Goal: Task Accomplishment & Management: Use online tool/utility

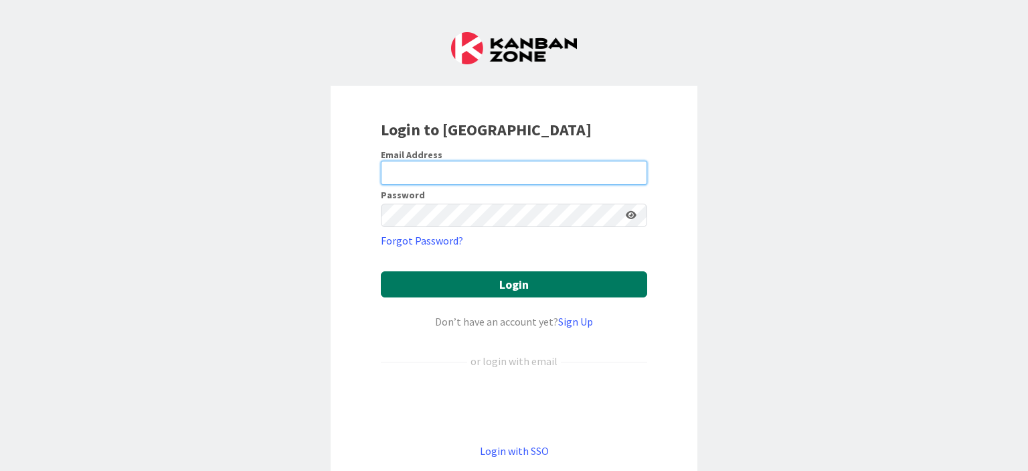
type input "[PERSON_NAME][EMAIL_ADDRESS][PERSON_NAME][DOMAIN_NAME]"
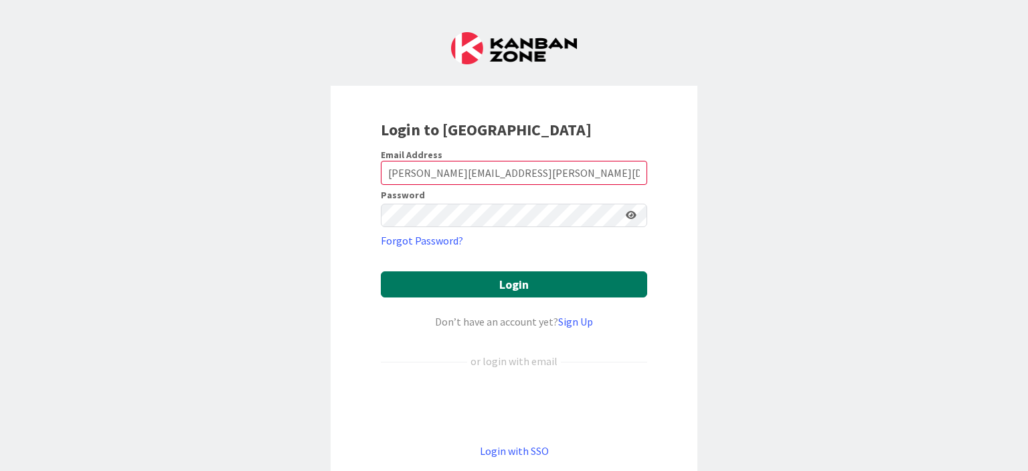
click at [503, 285] on button "Login" at bounding box center [514, 284] width 266 height 26
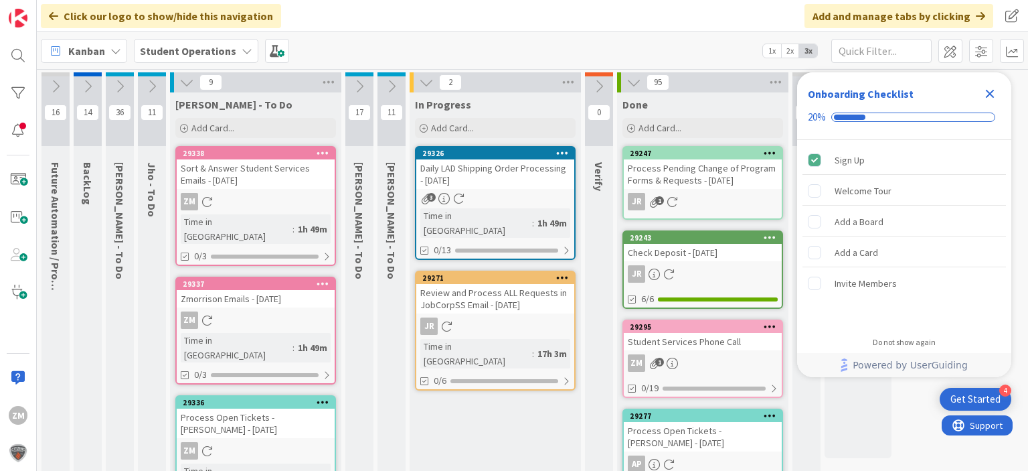
click at [995, 92] on icon "Close Checklist" at bounding box center [990, 94] width 16 height 16
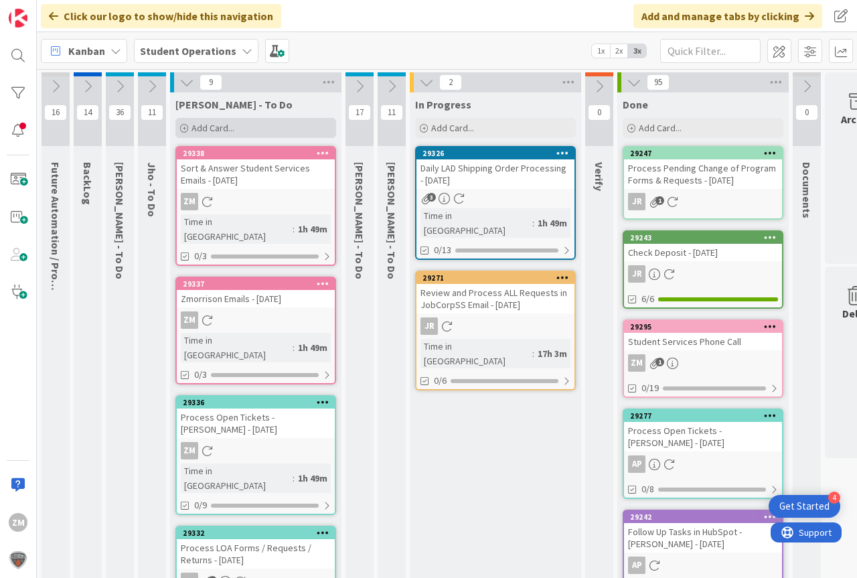
click at [203, 127] on span "Add Card..." at bounding box center [212, 128] width 43 height 12
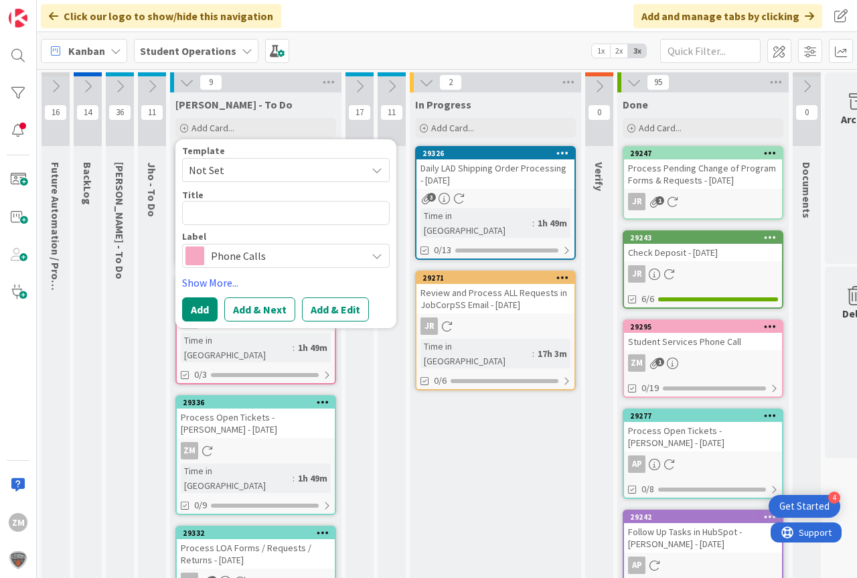
click at [379, 169] on icon at bounding box center [377, 170] width 11 height 11
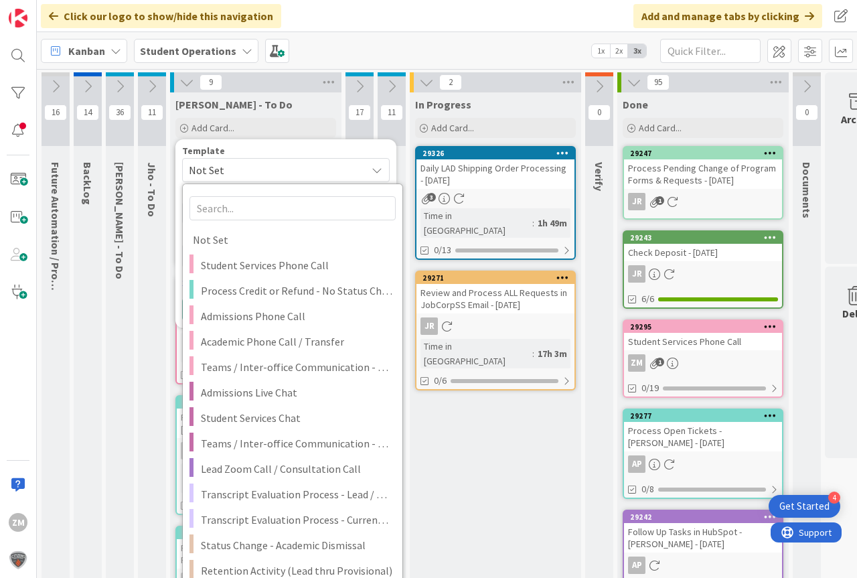
click at [292, 102] on div "[PERSON_NAME] - To Do" at bounding box center [255, 104] width 161 height 13
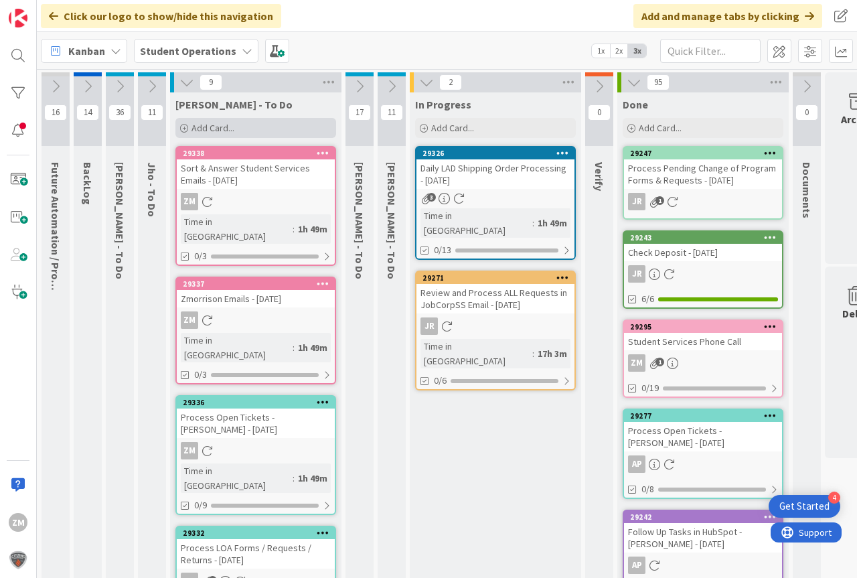
click at [220, 129] on span "Add Card..." at bounding box center [212, 128] width 43 height 12
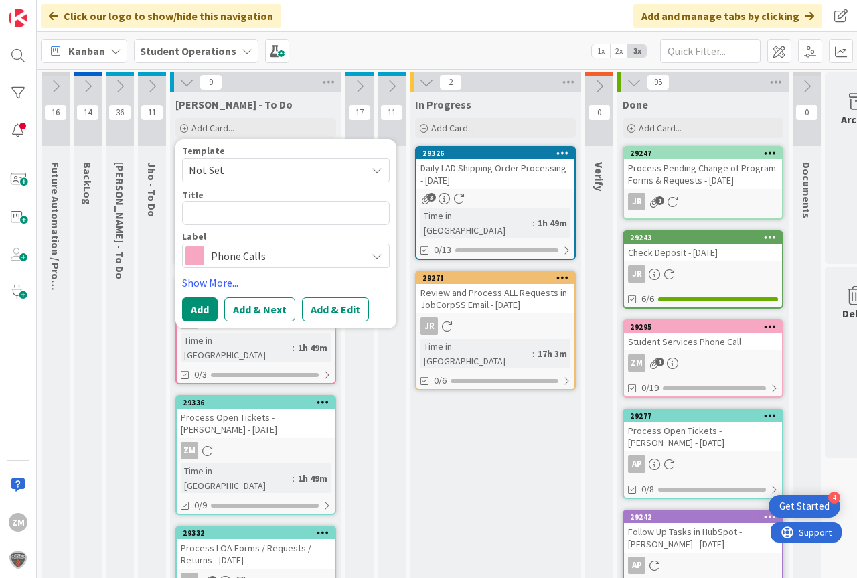
click at [376, 171] on icon at bounding box center [377, 170] width 11 height 11
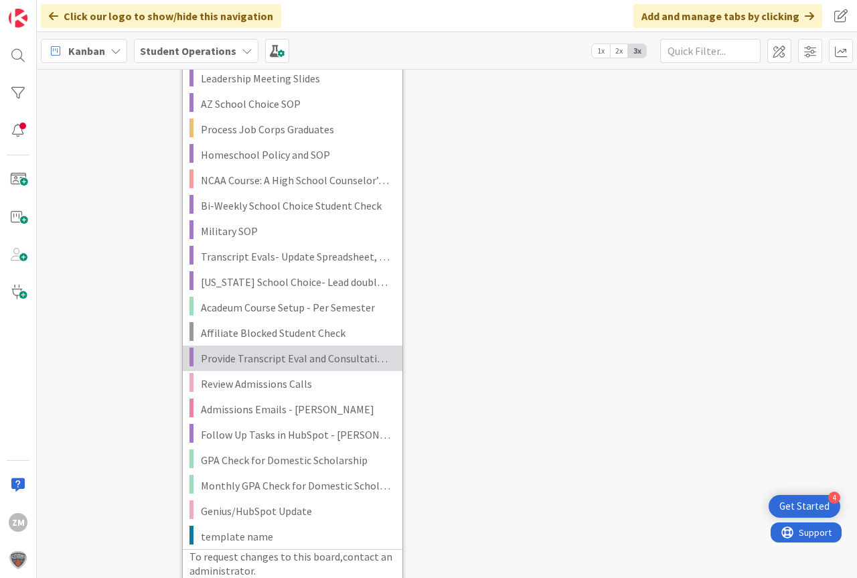
scroll to position [2925, 0]
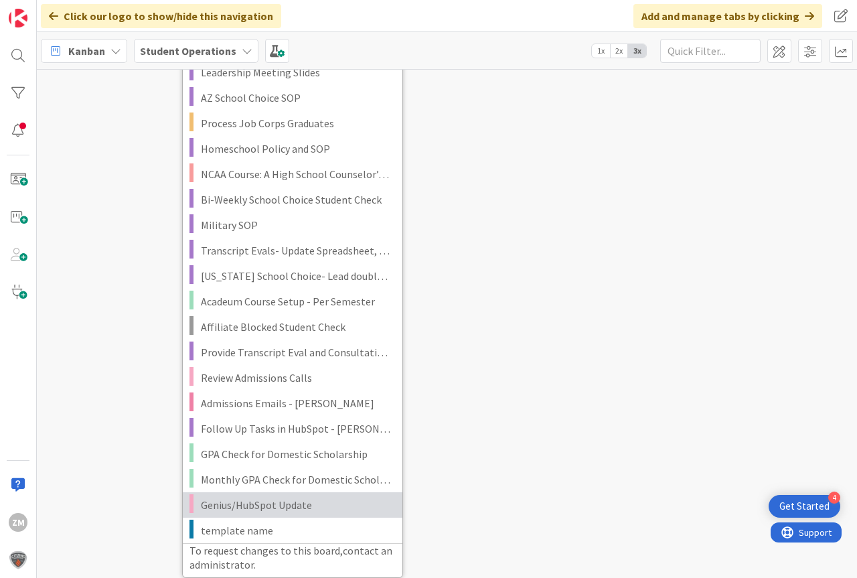
click at [248, 470] on span "Genius/HubSpot Update" at bounding box center [296, 504] width 191 height 17
type textarea "x"
type textarea "Genius/HubSpot Update"
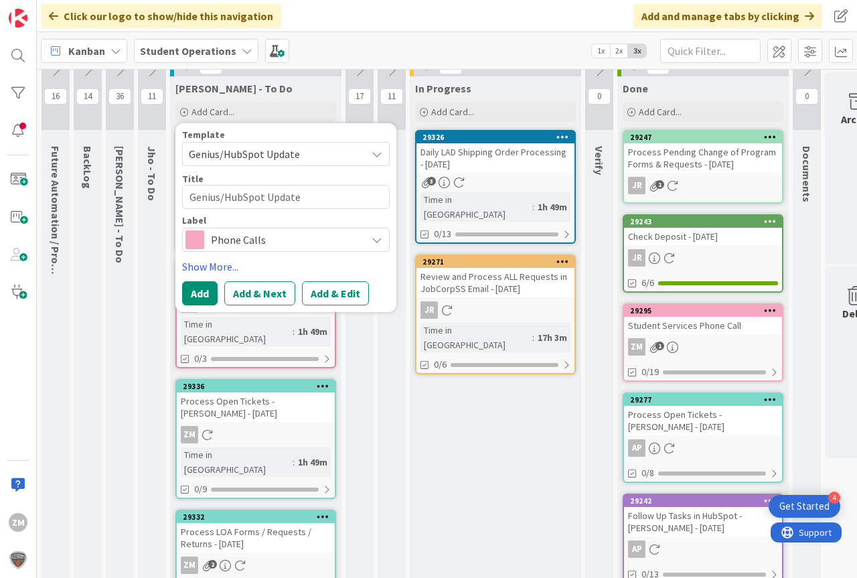
scroll to position [0, 0]
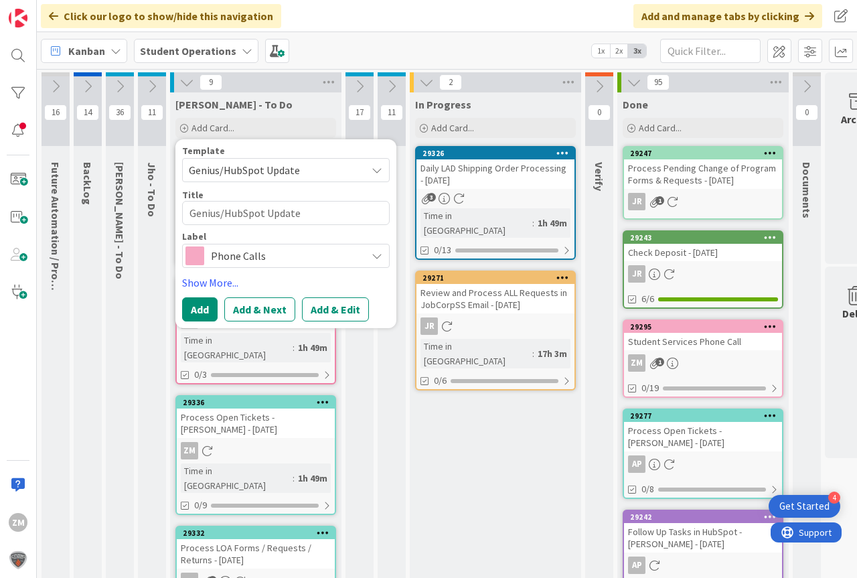
click at [378, 259] on icon at bounding box center [377, 255] width 11 height 11
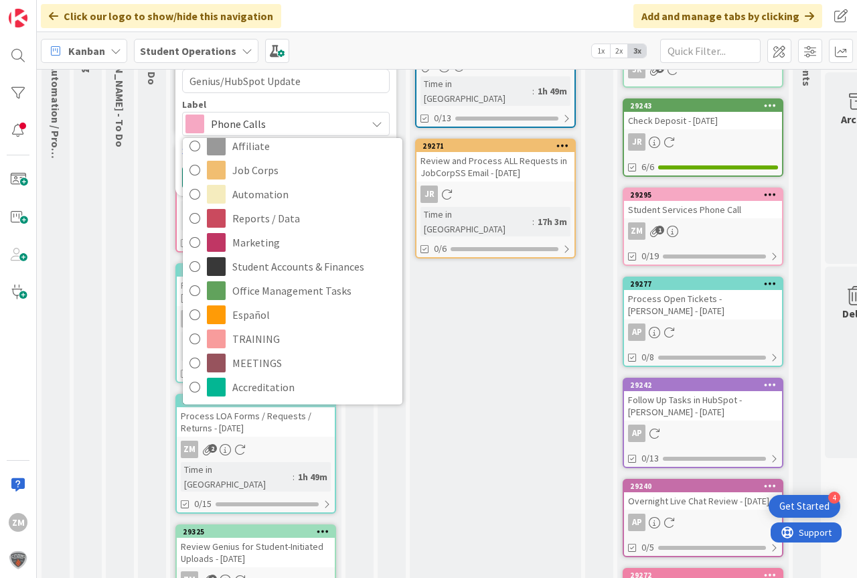
scroll to position [67, 0]
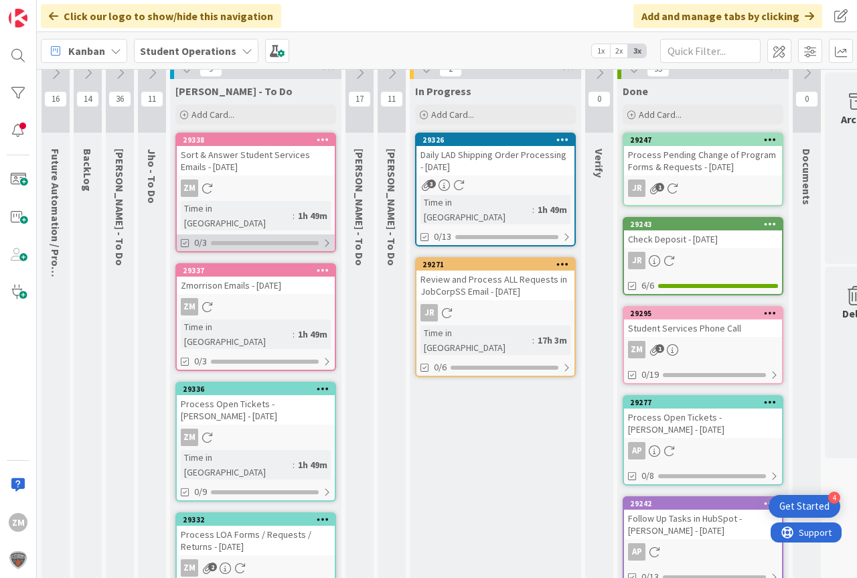
scroll to position [0, 0]
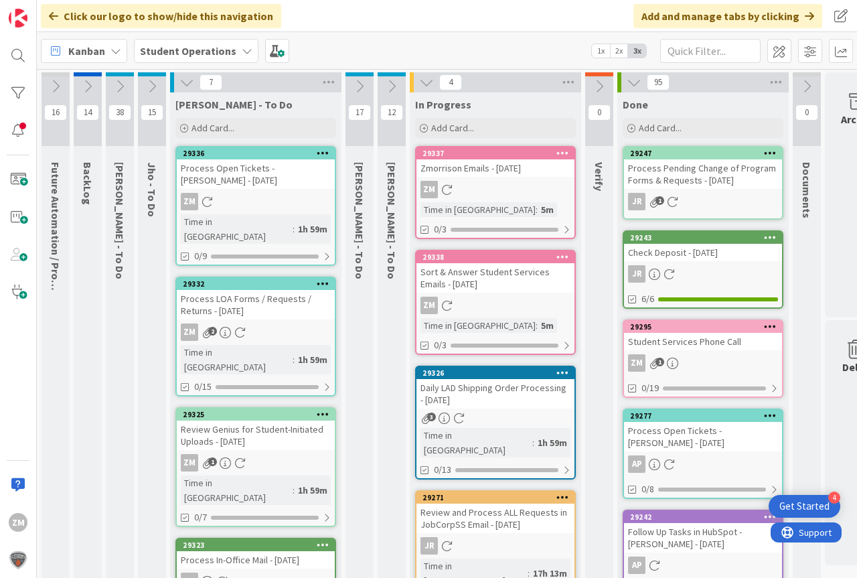
type textarea "x"
